Goal: Task Accomplishment & Management: Manage account settings

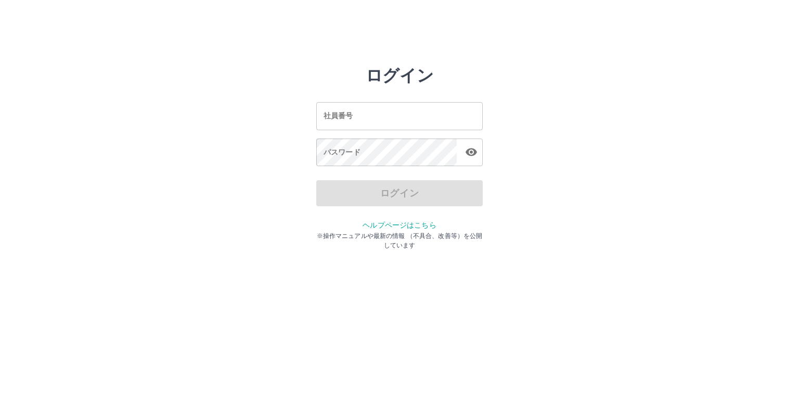
drag, startPoint x: 0, startPoint y: 0, endPoint x: 391, endPoint y: 126, distance: 411.1
click at [391, 126] on input "社員番号" at bounding box center [399, 116] width 167 height 28
type input "*******"
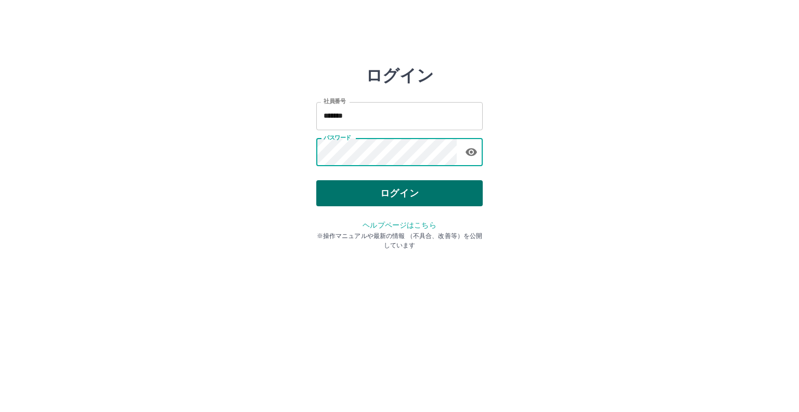
click at [352, 187] on button "ログイン" at bounding box center [399, 193] width 167 height 26
click at [387, 190] on button "ログイン" at bounding box center [399, 193] width 167 height 26
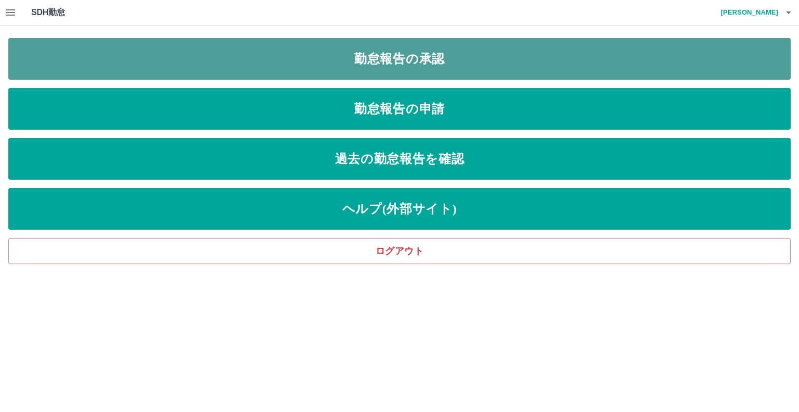
click at [381, 56] on link "勤怠報告の承認" at bounding box center [399, 59] width 783 height 42
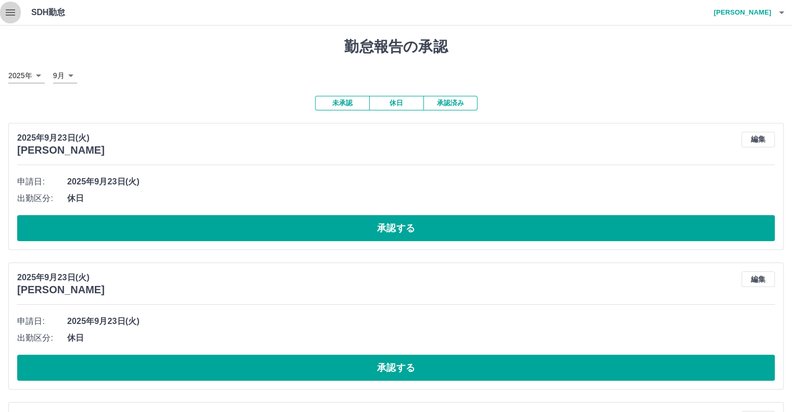
click at [15, 16] on icon "button" at bounding box center [10, 12] width 12 height 12
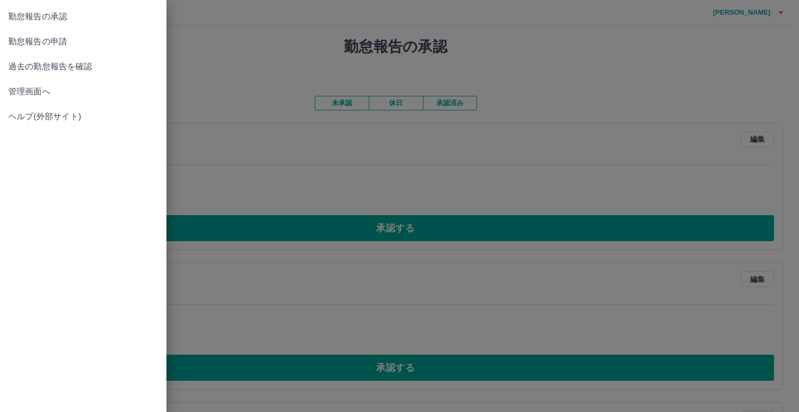
click at [33, 91] on span "管理画面へ" at bounding box center [83, 91] width 150 height 12
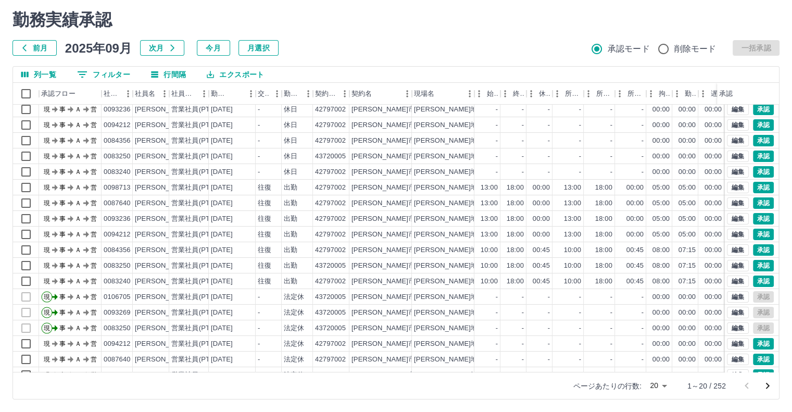
scroll to position [53, 0]
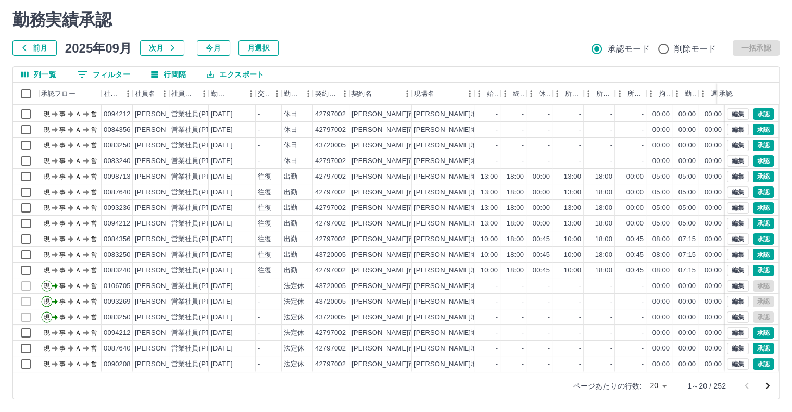
click at [767, 391] on icon "次のページへ" at bounding box center [767, 385] width 12 height 12
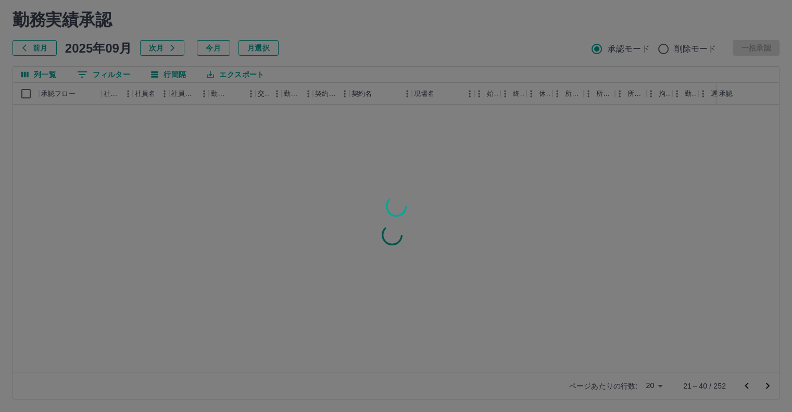
scroll to position [0, 0]
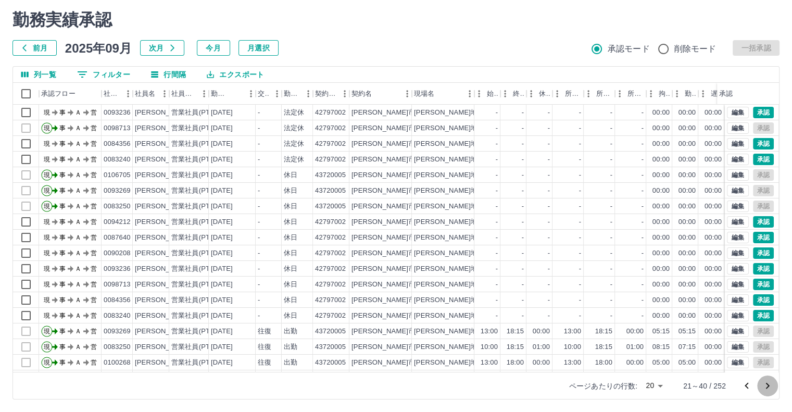
click at [768, 384] on icon "次のページへ" at bounding box center [768, 386] width 4 height 6
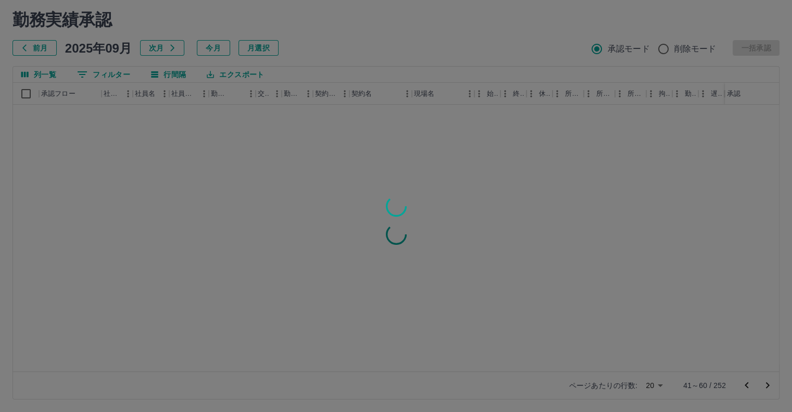
click at [768, 384] on div at bounding box center [396, 206] width 792 height 412
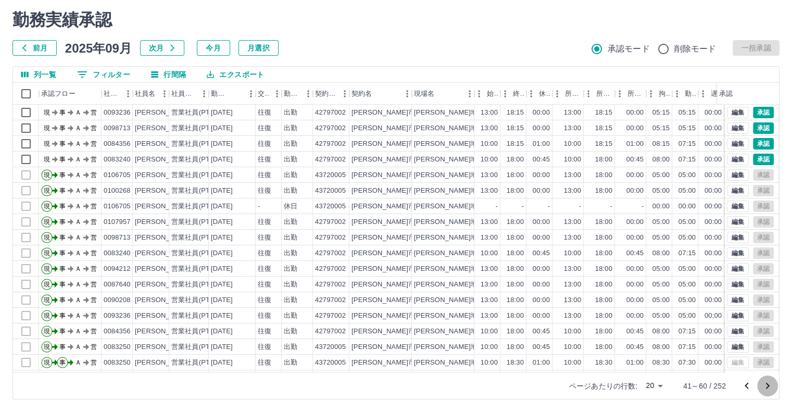
click at [767, 383] on icon "次のページへ" at bounding box center [767, 385] width 12 height 12
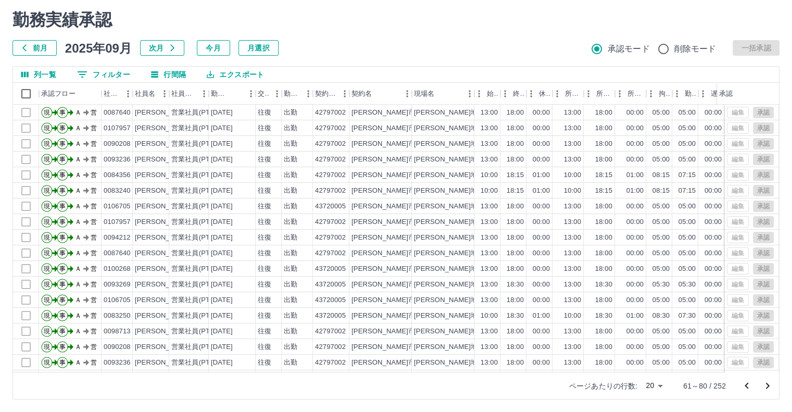
click at [768, 384] on icon "次のページへ" at bounding box center [767, 385] width 12 height 12
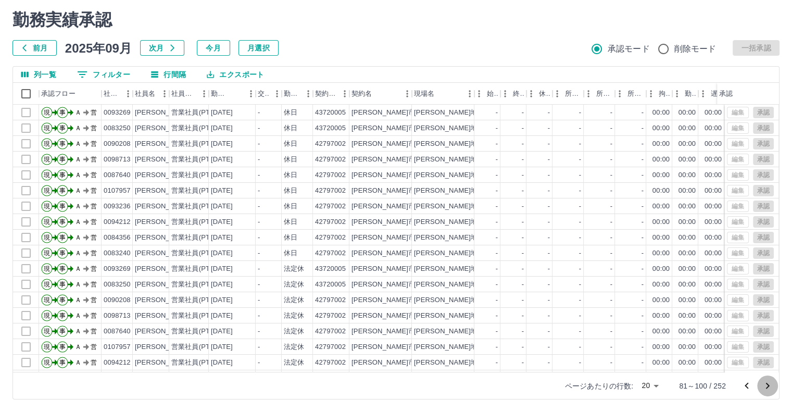
click at [766, 384] on icon "次のページへ" at bounding box center [767, 385] width 12 height 12
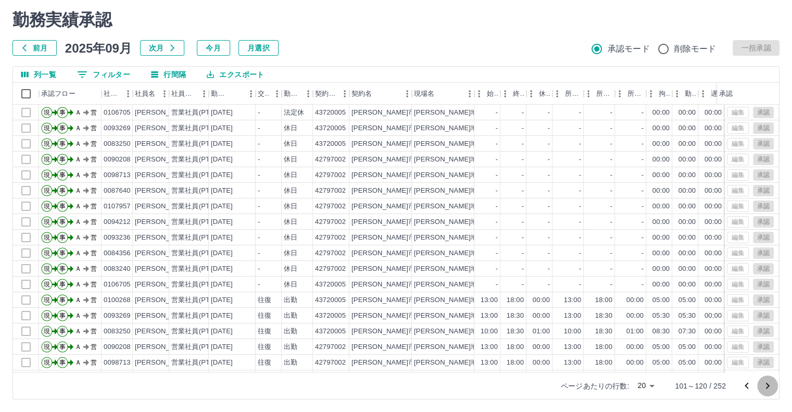
click at [766, 384] on icon "次のページへ" at bounding box center [767, 385] width 12 height 12
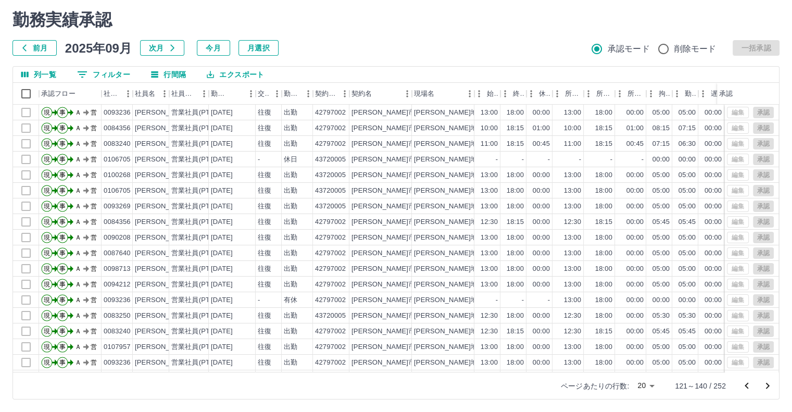
click at [766, 384] on icon "次のページへ" at bounding box center [768, 386] width 4 height 6
click at [769, 387] on icon "次のページへ" at bounding box center [767, 385] width 12 height 12
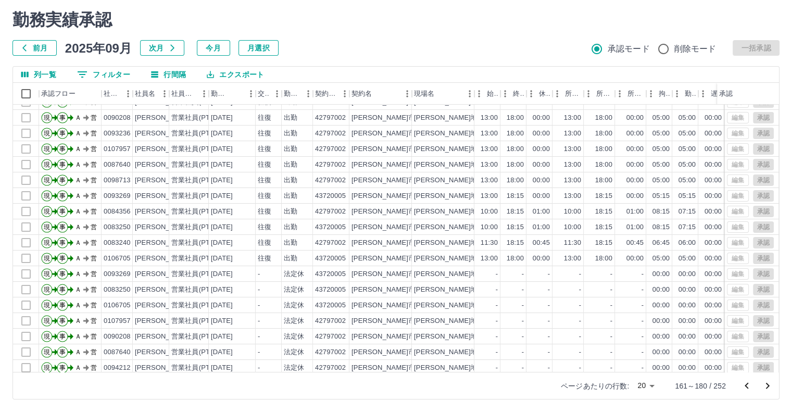
scroll to position [53, 0]
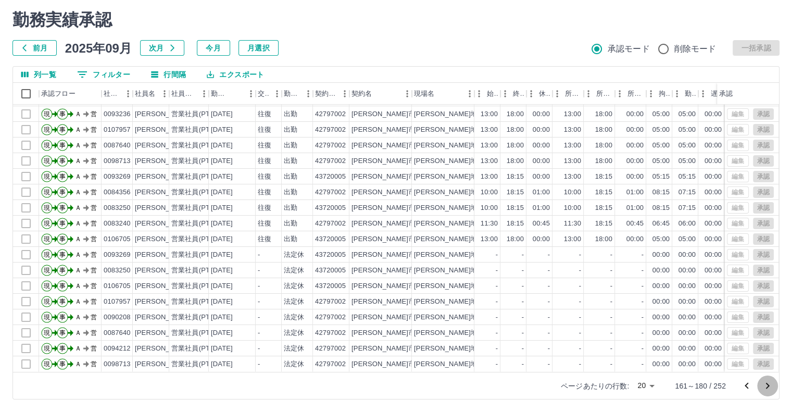
click at [769, 385] on icon "次のページへ" at bounding box center [767, 385] width 12 height 12
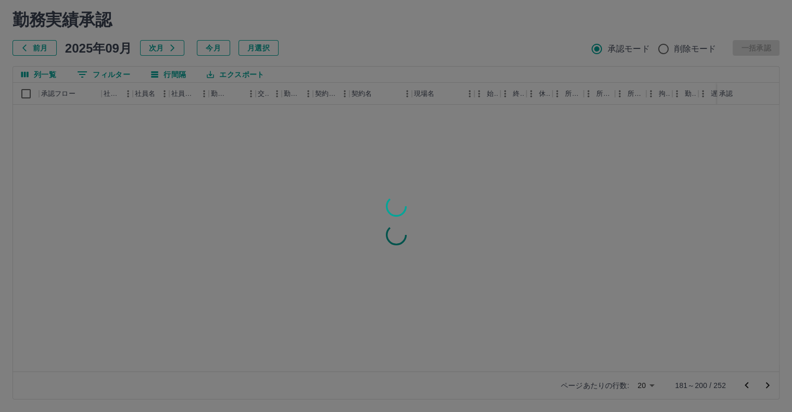
scroll to position [0, 0]
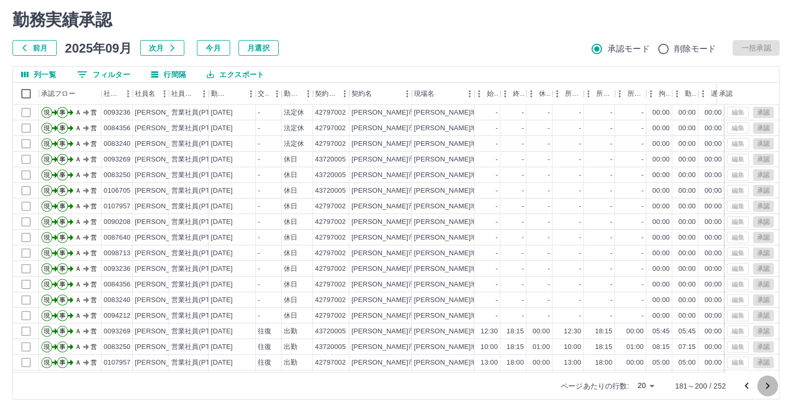
click at [767, 383] on icon "次のページへ" at bounding box center [768, 386] width 4 height 6
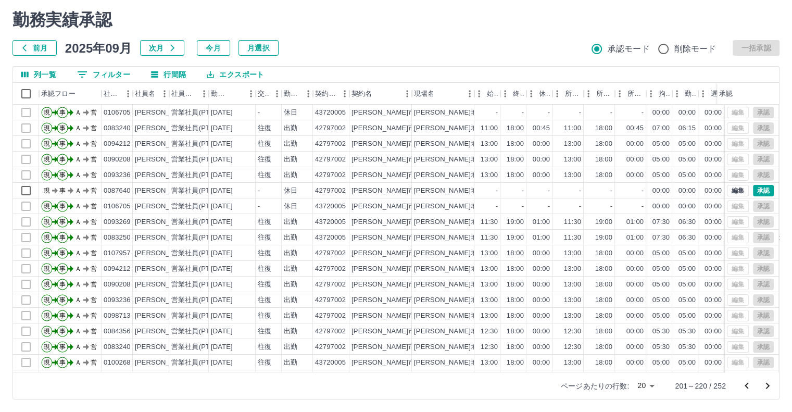
scroll to position [53, 0]
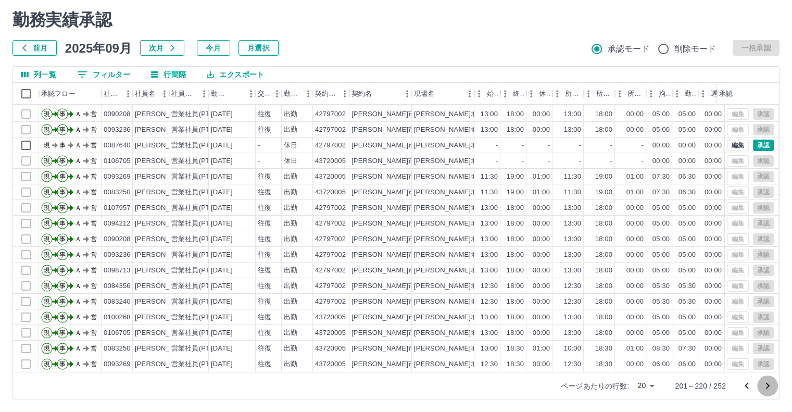
click at [768, 387] on icon "次のページへ" at bounding box center [767, 385] width 12 height 12
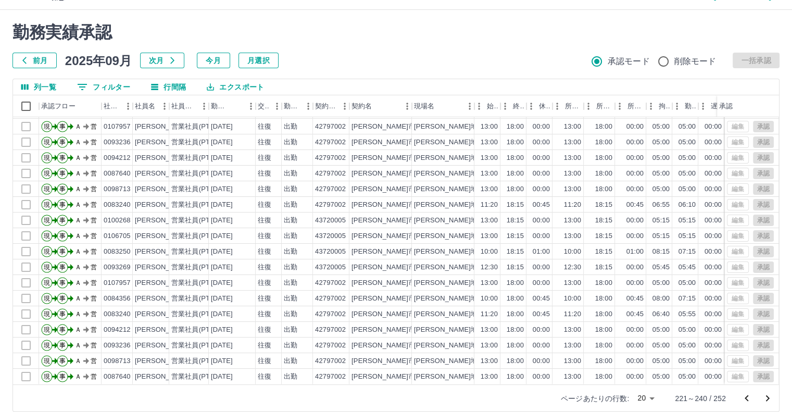
scroll to position [28, 0]
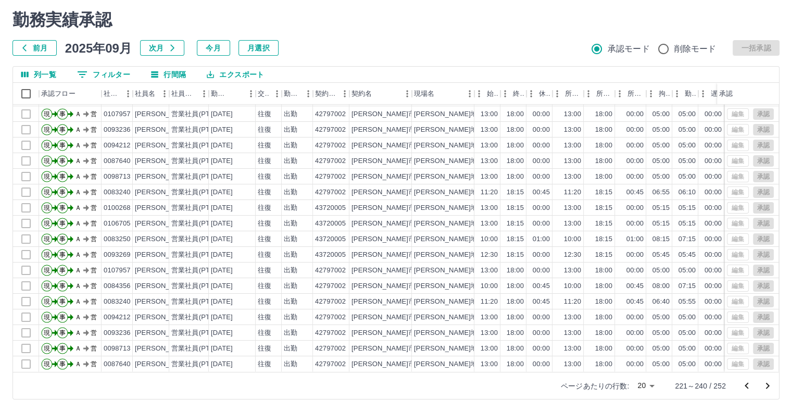
click at [746, 383] on icon "前のページへ" at bounding box center [746, 385] width 12 height 12
click at [749, 385] on icon "前のページへ" at bounding box center [746, 385] width 12 height 12
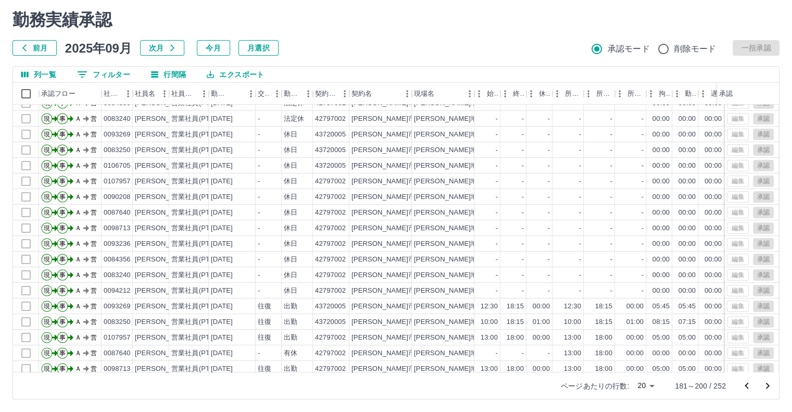
scroll to position [0, 0]
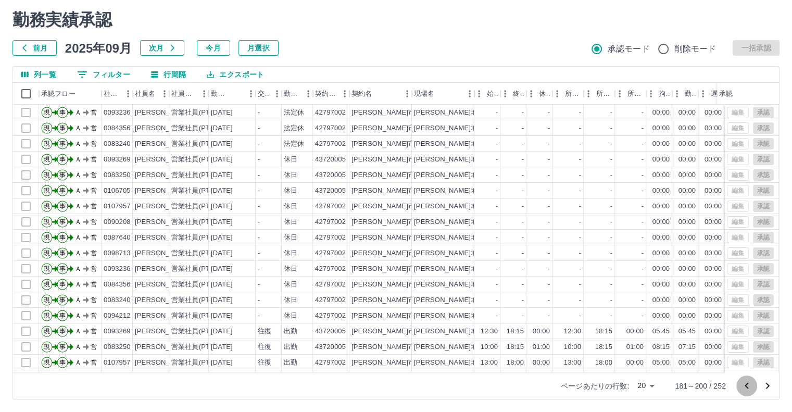
click at [748, 386] on icon "前のページへ" at bounding box center [746, 385] width 12 height 12
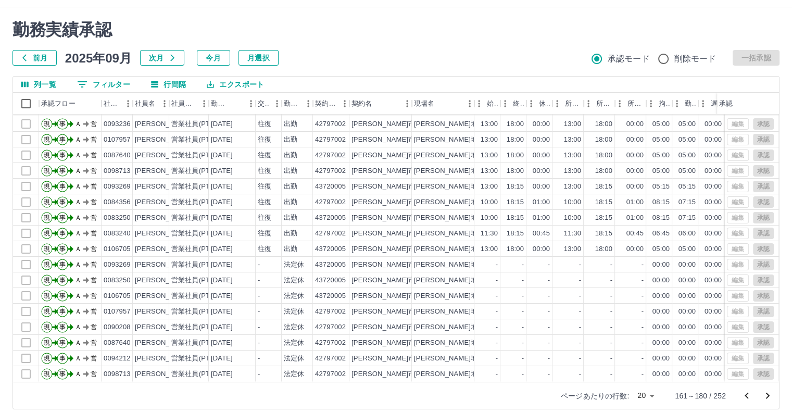
scroll to position [28, 0]
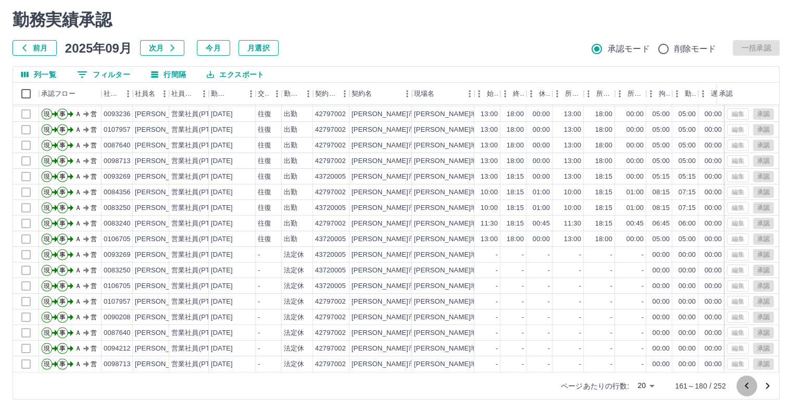
click at [745, 385] on icon "前のページへ" at bounding box center [746, 385] width 4 height 6
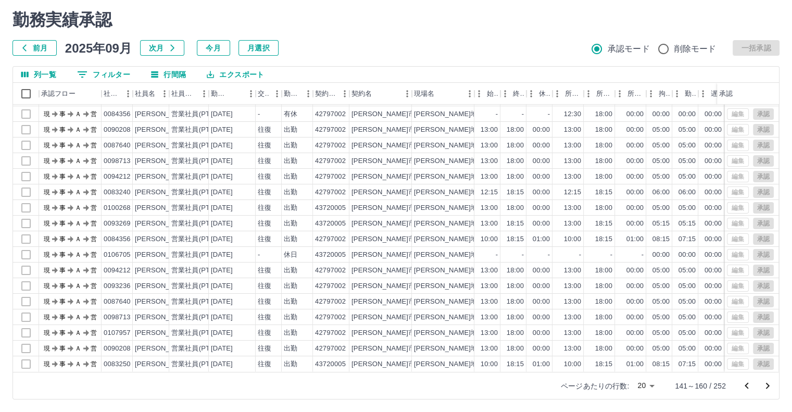
scroll to position [0, 0]
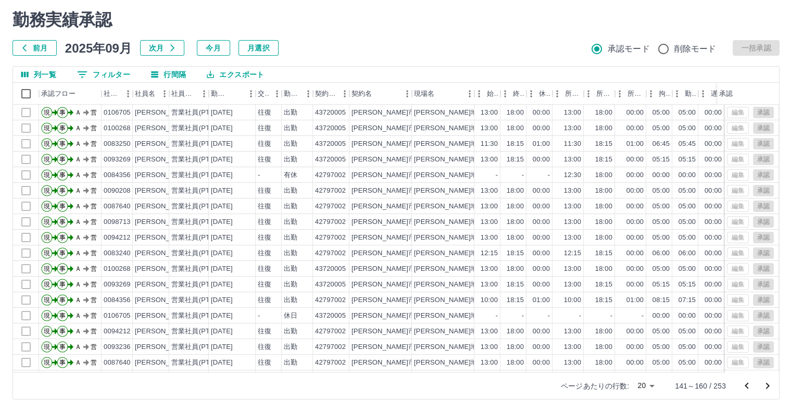
click at [749, 388] on icon "前のページへ" at bounding box center [746, 385] width 12 height 12
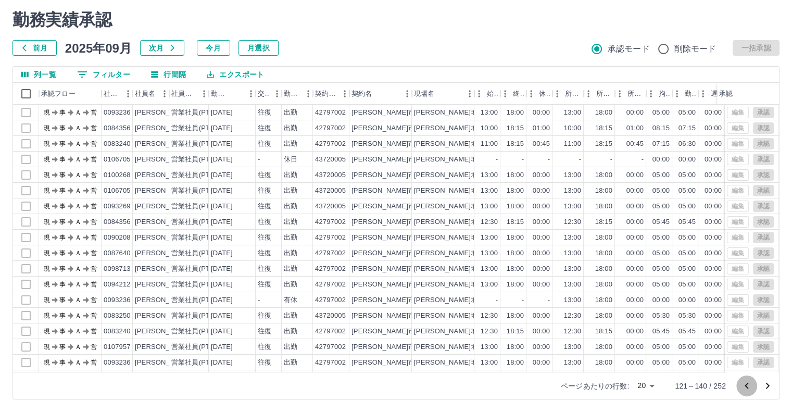
click at [749, 388] on icon "前のページへ" at bounding box center [746, 385] width 12 height 12
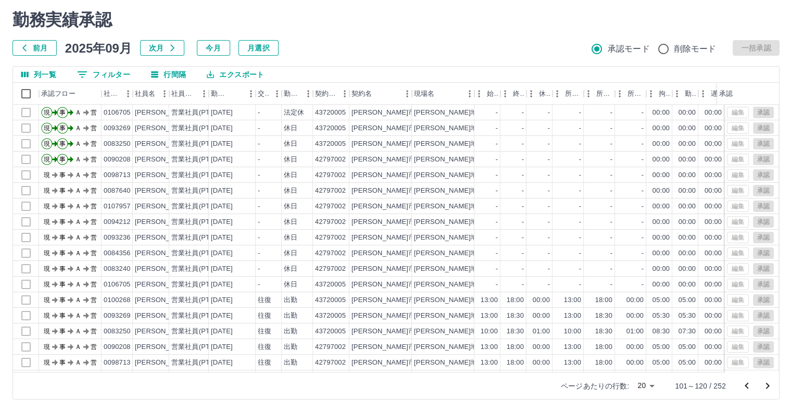
click at [749, 388] on icon "前のページへ" at bounding box center [746, 385] width 12 height 12
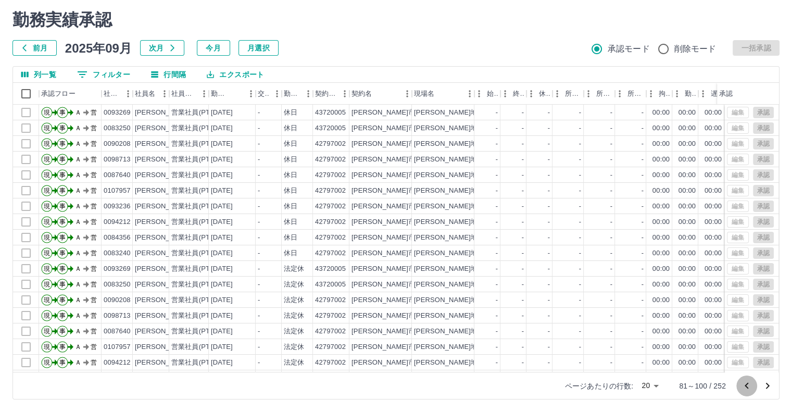
click at [749, 388] on icon "前のページへ" at bounding box center [746, 385] width 12 height 12
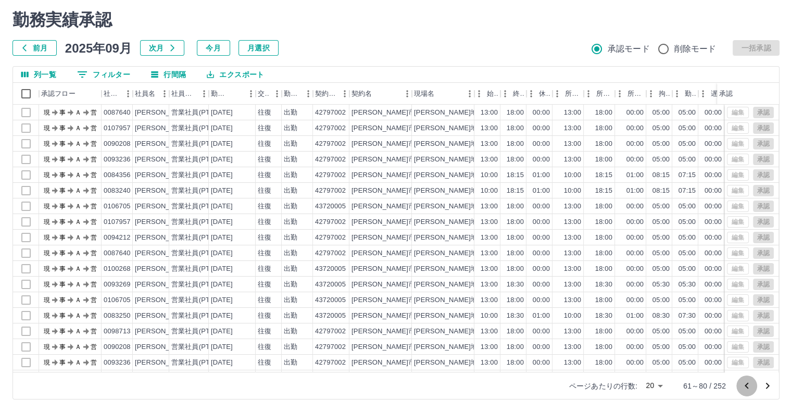
click at [749, 387] on icon "前のページへ" at bounding box center [746, 385] width 12 height 12
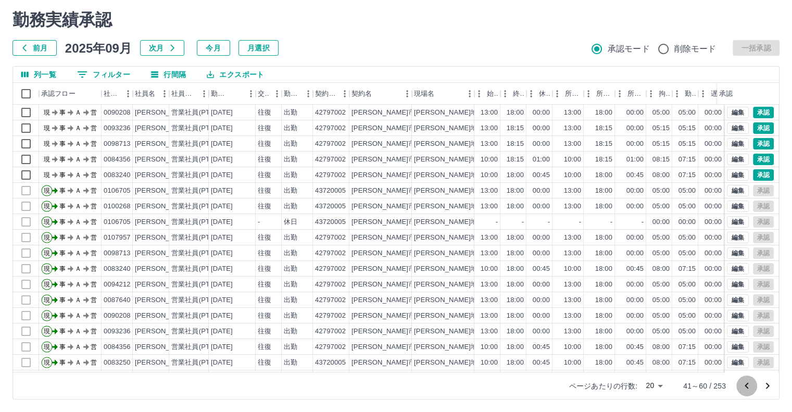
click at [749, 387] on icon "前のページへ" at bounding box center [746, 385] width 12 height 12
